Goal: Complete application form

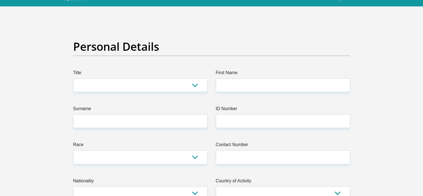
scroll to position [28, 0]
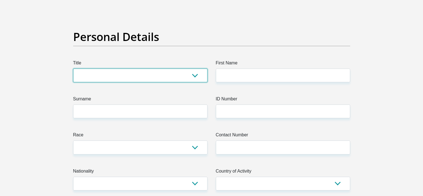
click at [125, 77] on select "Mr Ms Mrs Dr Other" at bounding box center [140, 75] width 134 height 14
select select "Mr"
click at [73, 68] on select "Mr Ms Mrs Dr Other" at bounding box center [140, 75] width 134 height 14
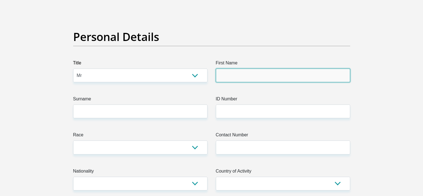
click at [233, 78] on input "First Name" at bounding box center [283, 75] width 134 height 14
type input "Jackie"
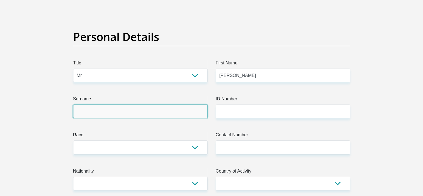
type input "Makhavhu"
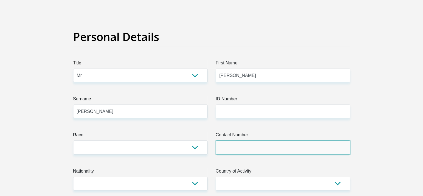
type input "0631499637"
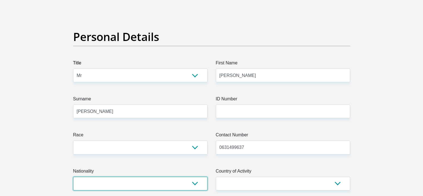
select select "ZAF"
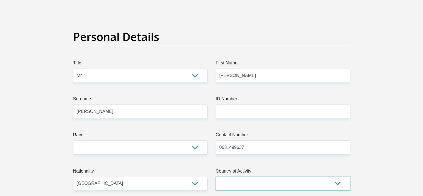
select select "ZAF"
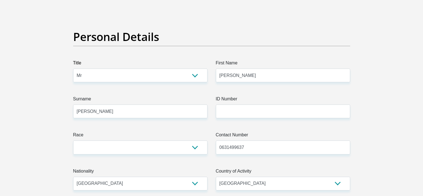
type input "33 Chloorkop Street, Kempton Park West, Kempton Park, South Africa"
type input "Kempton Park West"
type input "1619"
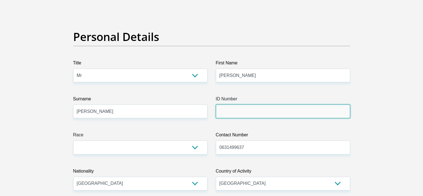
click at [236, 116] on input "ID Number" at bounding box center [283, 111] width 134 height 14
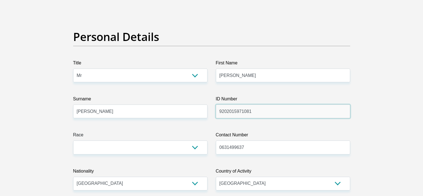
type input "9202015971081"
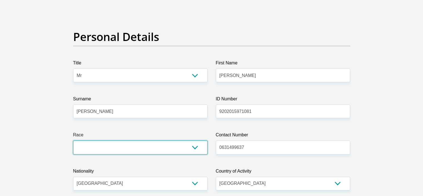
click at [151, 148] on select "Black Coloured Indian White Other" at bounding box center [140, 147] width 134 height 14
select select "1"
click at [73, 140] on select "Black Coloured Indian White Other" at bounding box center [140, 147] width 134 height 14
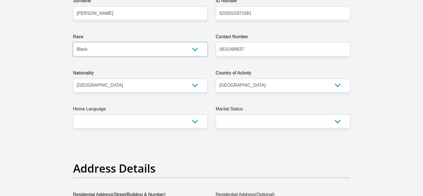
scroll to position [139, 0]
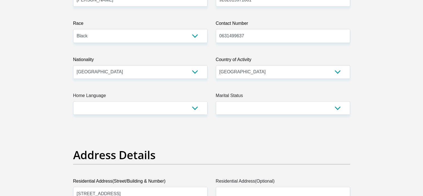
drag, startPoint x: 129, startPoint y: 127, endPoint x: 126, endPoint y: 115, distance: 12.3
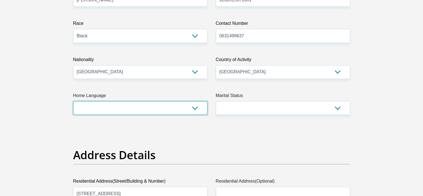
click at [125, 104] on select "Afrikaans English Sepedi South Ndebele Southern Sotho Swati Tsonga Tswana Venda…" at bounding box center [140, 108] width 134 height 14
select select "ven"
click at [73, 101] on select "Afrikaans English Sepedi South Ndebele Southern Sotho Swati Tsonga Tswana Venda…" at bounding box center [140, 108] width 134 height 14
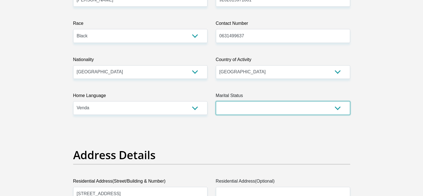
click at [239, 104] on select "Married ANC Single Divorced Widowed Married COP or Customary Law" at bounding box center [283, 108] width 134 height 14
select select "2"
click at [216, 101] on select "Married ANC Single Divorced Widowed Married COP or Customary Law" at bounding box center [283, 108] width 134 height 14
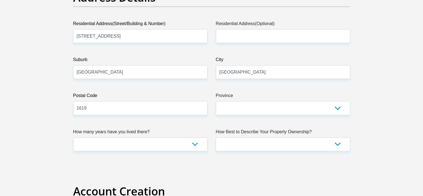
scroll to position [306, 0]
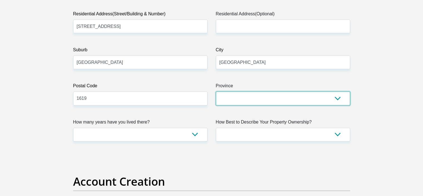
click at [239, 103] on select "Eastern Cape Free State Gauteng KwaZulu-Natal Limpopo Mpumalanga Northern Cape …" at bounding box center [283, 98] width 134 height 14
select select "Gauteng"
click at [216, 91] on select "Eastern Cape Free State Gauteng KwaZulu-Natal Limpopo Mpumalanga Northern Cape …" at bounding box center [283, 98] width 134 height 14
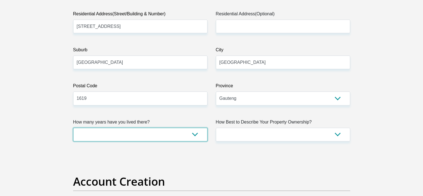
click at [177, 137] on select "less than 1 year 1-3 years 3-5 years 5+ years" at bounding box center [140, 134] width 134 height 14
select select "5"
click at [73, 127] on select "less than 1 year 1-3 years 3-5 years 5+ years" at bounding box center [140, 134] width 134 height 14
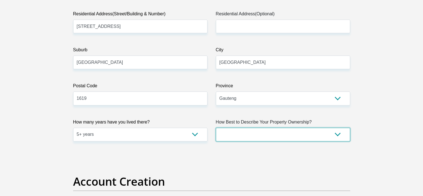
click at [259, 138] on select "Owned Rented Family Owned Company Dwelling" at bounding box center [283, 134] width 134 height 14
select select "Rented"
click at [216, 127] on select "Owned Rented Family Owned Company Dwelling" at bounding box center [283, 134] width 134 height 14
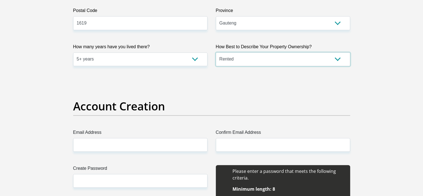
scroll to position [417, 0]
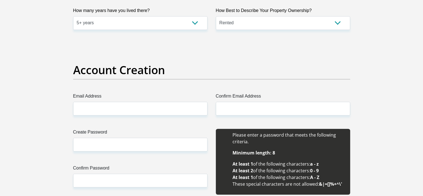
click at [134, 99] on label "Email Address" at bounding box center [140, 97] width 134 height 9
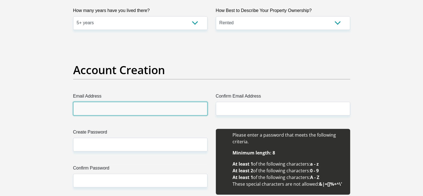
click at [134, 102] on input "Email Address" at bounding box center [140, 109] width 134 height 14
click at [131, 105] on input "Email Address" at bounding box center [140, 109] width 134 height 14
type input "jackiemakhavhu@gmail.com"
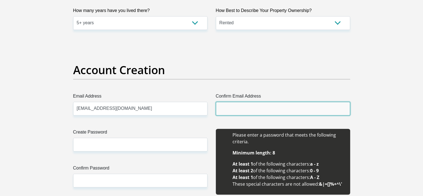
type input "jackiemakhavhu@gmail.com"
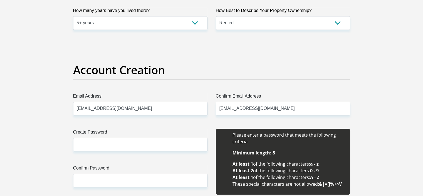
type input "Jackie"
type input "Makhavhu"
type input "0631499637"
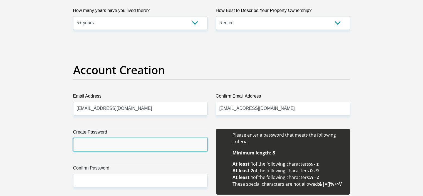
click at [118, 144] on input "Create Password" at bounding box center [140, 144] width 134 height 14
type input "Jackie@1992"
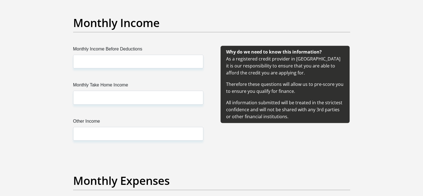
scroll to position [640, 0]
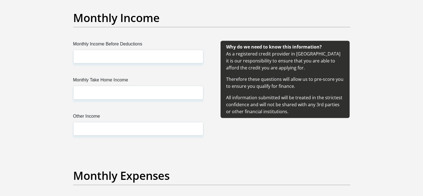
type input "Jackie@1992"
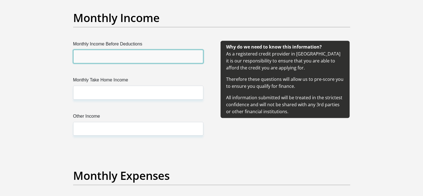
click at [129, 60] on input "Monthly Income Before Deductions" at bounding box center [138, 57] width 130 height 14
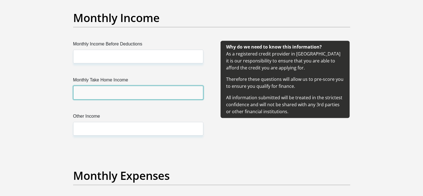
click at [112, 97] on input "Monthly Take Home Income" at bounding box center [138, 92] width 130 height 14
type input "28000"
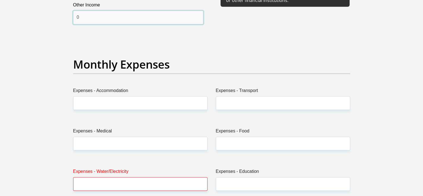
scroll to position [751, 0]
type input "0"
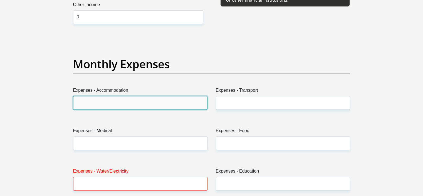
click at [121, 100] on input "Expenses - Accommodation" at bounding box center [140, 103] width 134 height 14
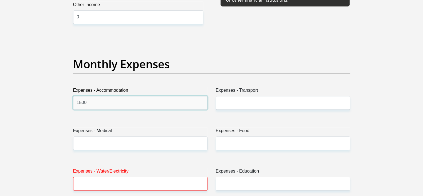
type input "1500"
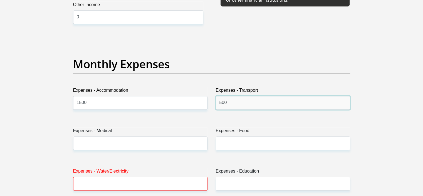
type input "500"
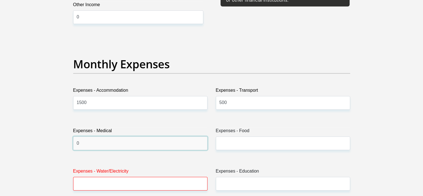
type input "0"
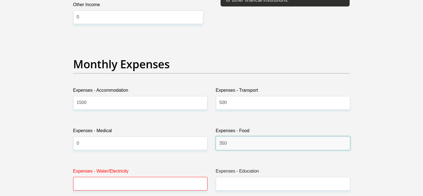
type input "350"
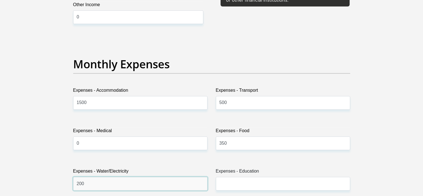
type input "200"
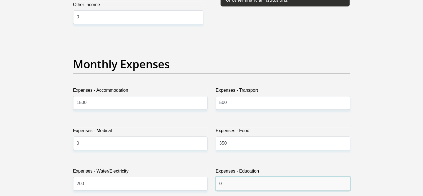
type input "0"
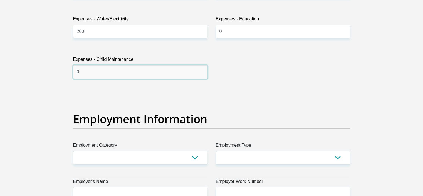
scroll to position [904, 0]
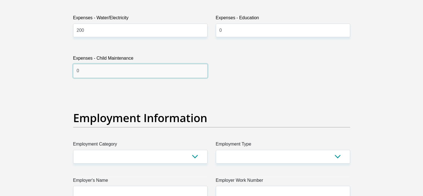
type input "0"
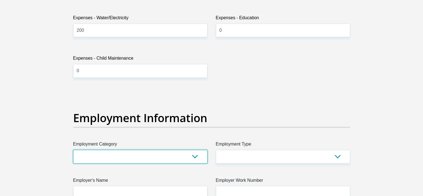
click at [130, 155] on select "AGRICULTURE ALCOHOL & TOBACCO CONSTRUCTION MATERIALS METALLURGY EQUIPMENT FOR R…" at bounding box center [140, 156] width 134 height 14
click at [130, 154] on select "AGRICULTURE ALCOHOL & TOBACCO CONSTRUCTION MATERIALS METALLURGY EQUIPMENT FOR R…" at bounding box center [140, 156] width 134 height 14
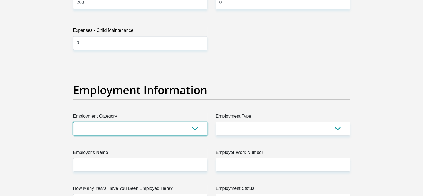
click at [129, 131] on select "AGRICULTURE ALCOHOL & TOBACCO CONSTRUCTION MATERIALS METALLURGY EQUIPMENT FOR R…" at bounding box center [140, 129] width 134 height 14
select select "75"
click at [73, 122] on select "AGRICULTURE ALCOHOL & TOBACCO CONSTRUCTION MATERIALS METALLURGY EQUIPMENT FOR R…" at bounding box center [140, 129] width 134 height 14
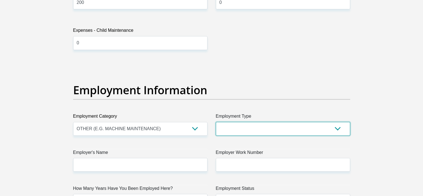
click at [274, 132] on select "College/Lecturer Craft Seller Creative Driver Executive Farmer Forces - Non Com…" at bounding box center [283, 129] width 134 height 14
select select "Licenced Professional"
click at [216, 122] on select "College/Lecturer Craft Seller Creative Driver Executive Farmer Forces - Non Com…" at bounding box center [283, 129] width 134 height 14
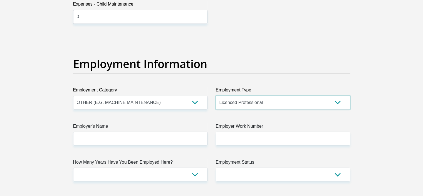
scroll to position [988, 0]
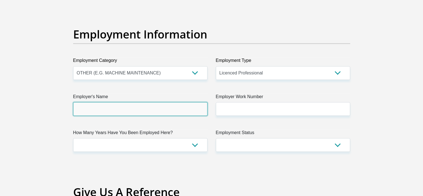
click at [134, 104] on input "Employer's Name" at bounding box center [140, 109] width 134 height 14
type input "CarrusGroup"
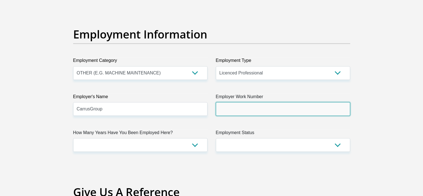
click at [260, 109] on input "Employer Work Number" at bounding box center [283, 109] width 134 height 14
type input "0861999955"
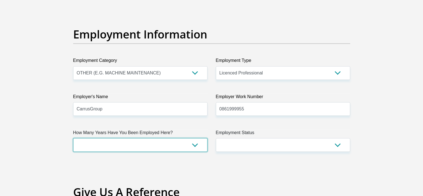
click at [188, 147] on select "less than 1 year 1-3 years 3-5 years 5+ years" at bounding box center [140, 145] width 134 height 14
select select "48"
click at [73, 138] on select "less than 1 year 1-3 years 3-5 years 5+ years" at bounding box center [140, 145] width 134 height 14
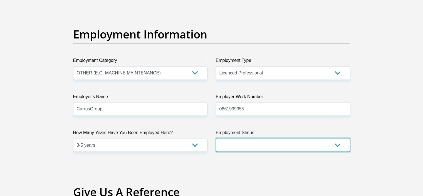
click at [251, 145] on select "Permanent/Full-time Part-time/Casual Contract Worker Self-Employed Housewife Re…" at bounding box center [283, 145] width 134 height 14
select select "1"
click at [216, 138] on select "Permanent/Full-time Part-time/Casual Contract Worker Self-Employed Housewife Re…" at bounding box center [283, 145] width 134 height 14
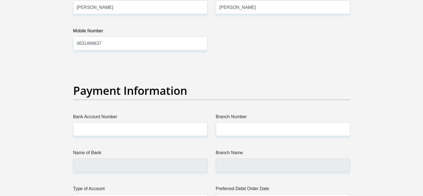
scroll to position [1210, 0]
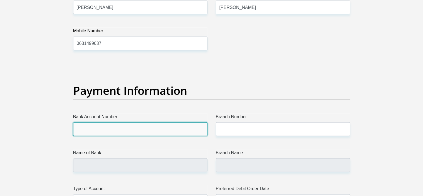
click at [118, 129] on input "Bank Account Number" at bounding box center [140, 129] width 134 height 14
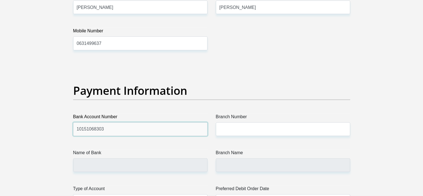
type input "10151068303"
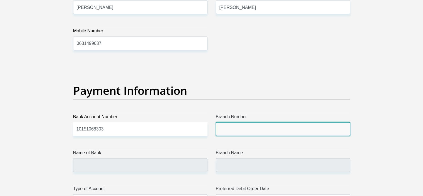
paste input "051001"
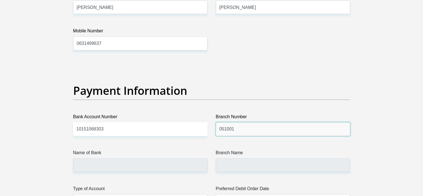
scroll to position [1238, 0]
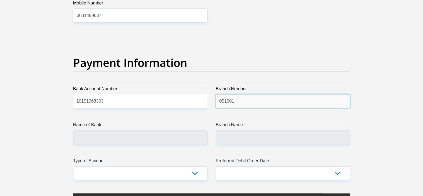
type input "051001"
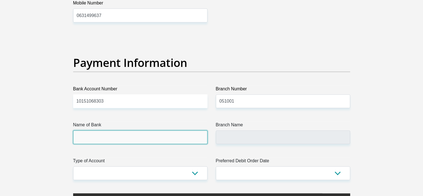
click at [112, 134] on input "Name of Bank" at bounding box center [140, 137] width 134 height 14
type input "STANDARD BANK"
type input "STANDARD BANK SOUTH AFRICA"
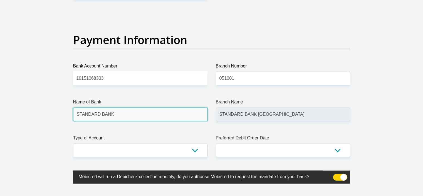
scroll to position [1321, 0]
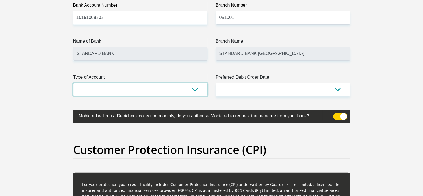
click at [123, 92] on select "Cheque Savings" at bounding box center [140, 90] width 134 height 14
click at [129, 90] on select "Cheque Savings" at bounding box center [140, 90] width 134 height 14
select select "SAV"
click at [73, 83] on select "Cheque Savings" at bounding box center [140, 90] width 134 height 14
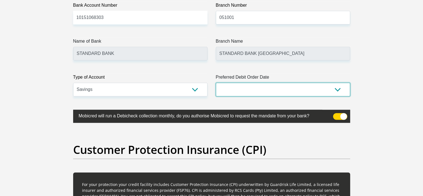
click at [263, 88] on select "1st 2nd 3rd 4th 5th 7th 18th 19th 20th 21st 22nd 23rd 24th 25th 26th 27th 28th …" at bounding box center [283, 90] width 134 height 14
select select "25"
click at [216, 83] on select "1st 2nd 3rd 4th 5th 7th 18th 19th 20th 21st 22nd 23rd 24th 25th 26th 27th 28th …" at bounding box center [283, 90] width 134 height 14
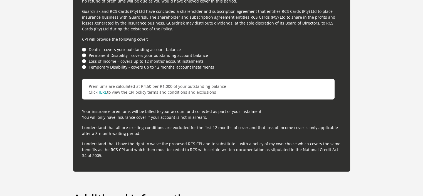
scroll to position [1572, 0]
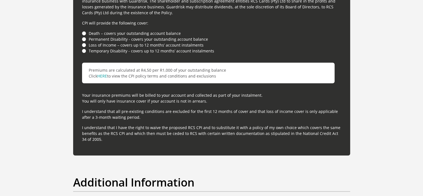
click at [83, 31] on li "Death – covers your outstanding account balance" at bounding box center [211, 33] width 259 height 6
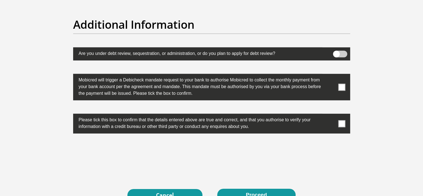
scroll to position [1739, 0]
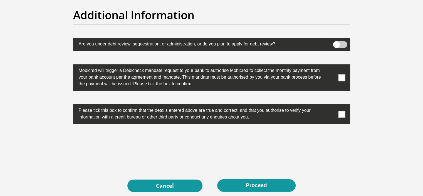
drag, startPoint x: 339, startPoint y: 75, endPoint x: 335, endPoint y: 80, distance: 5.9
click at [338, 75] on span at bounding box center [341, 77] width 7 height 7
click at [331, 66] on input "checkbox" at bounding box center [331, 66] width 0 height 0
click at [341, 113] on span at bounding box center [341, 113] width 7 height 7
click at [331, 105] on input "checkbox" at bounding box center [331, 105] width 0 height 0
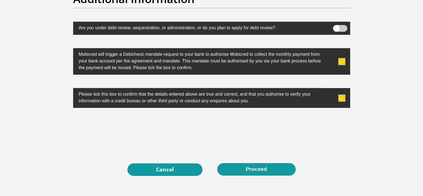
scroll to position [1794, 0]
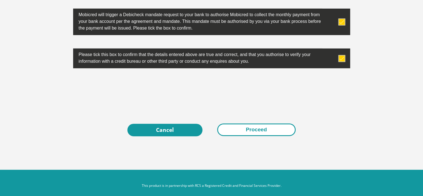
click at [257, 128] on button "Proceed" at bounding box center [256, 129] width 78 height 13
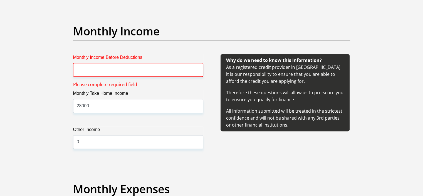
scroll to position [623, 0]
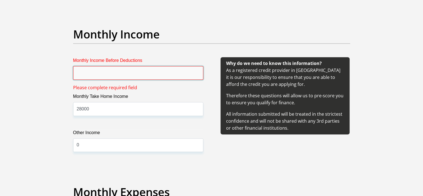
click at [105, 73] on input "Monthly Income Before Deductions" at bounding box center [138, 73] width 130 height 14
type input "36000"
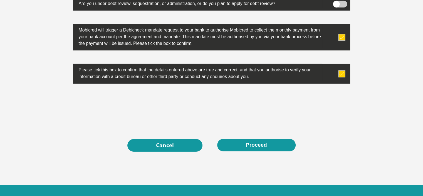
scroll to position [1765, 0]
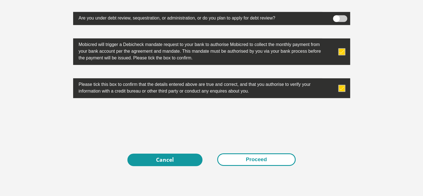
click at [272, 160] on button "Proceed" at bounding box center [256, 159] width 78 height 13
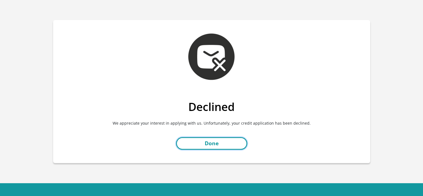
click at [223, 144] on link "Done" at bounding box center [211, 143] width 71 height 13
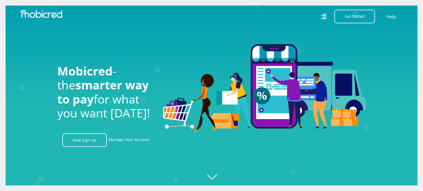
scroll to position [0, 951]
